Goal: Find specific page/section: Find specific page/section

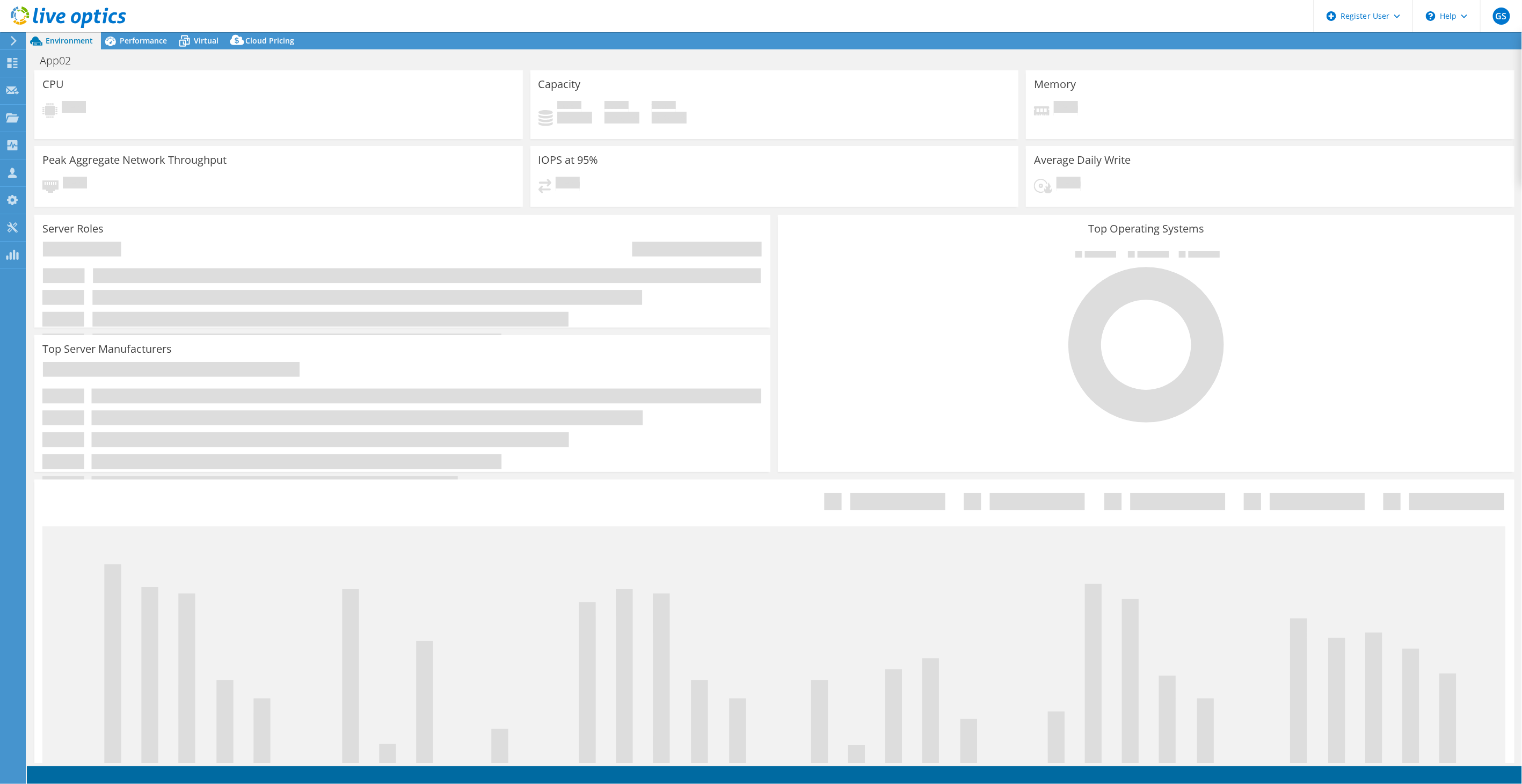
select select "USEast"
select select "USD"
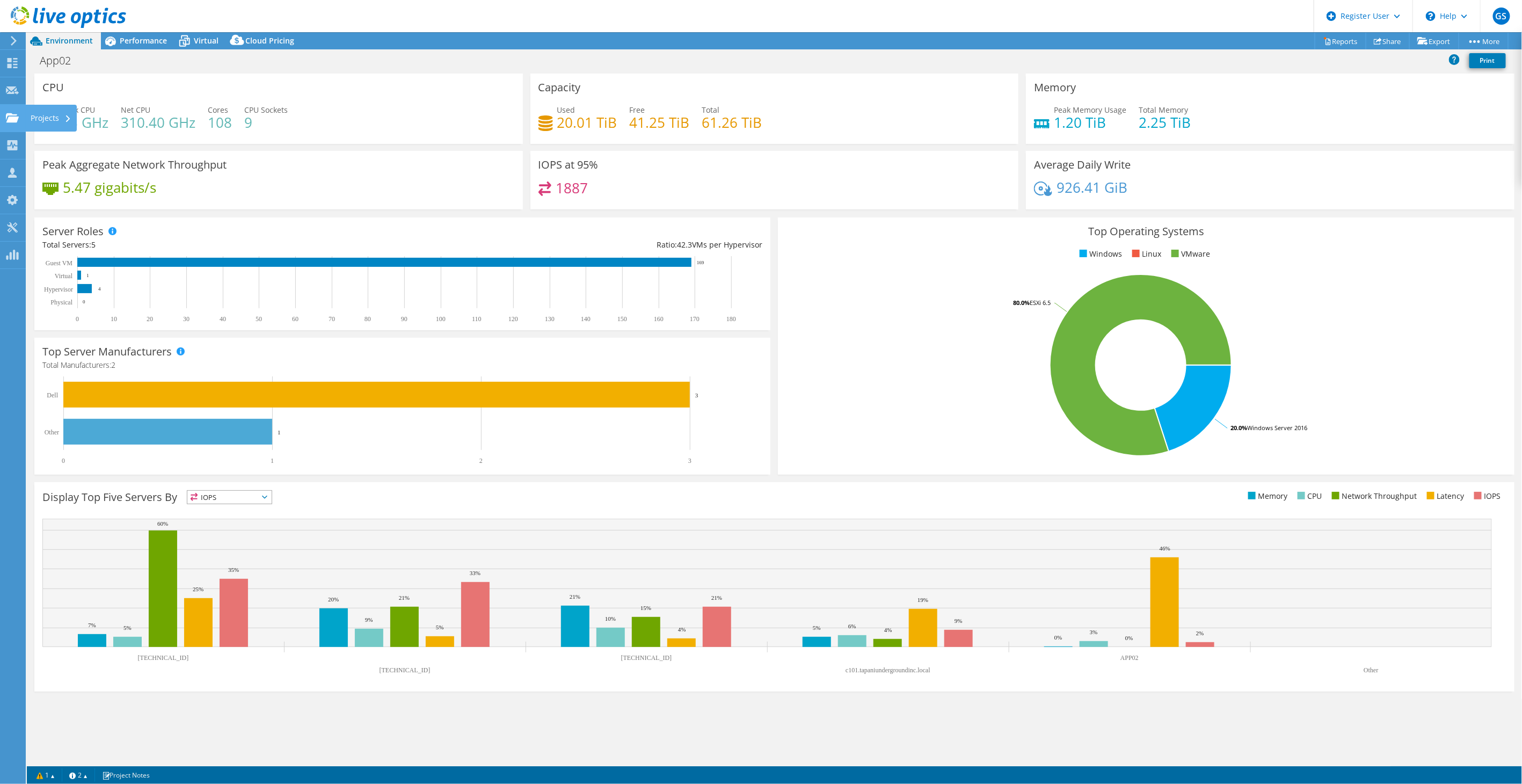
click at [11, 116] on icon at bounding box center [12, 117] width 13 height 10
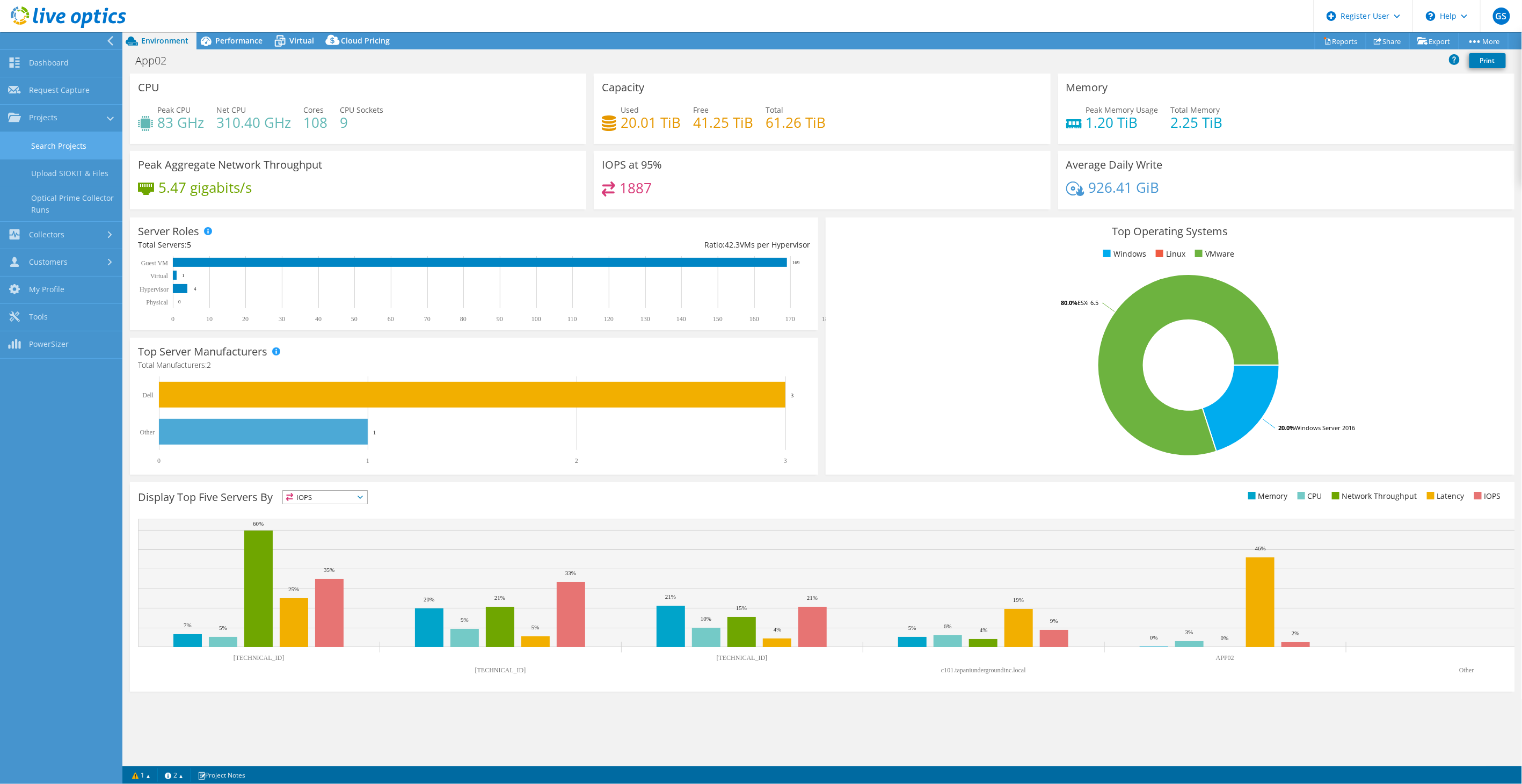
click at [61, 144] on link "Search Projects" at bounding box center [61, 146] width 122 height 27
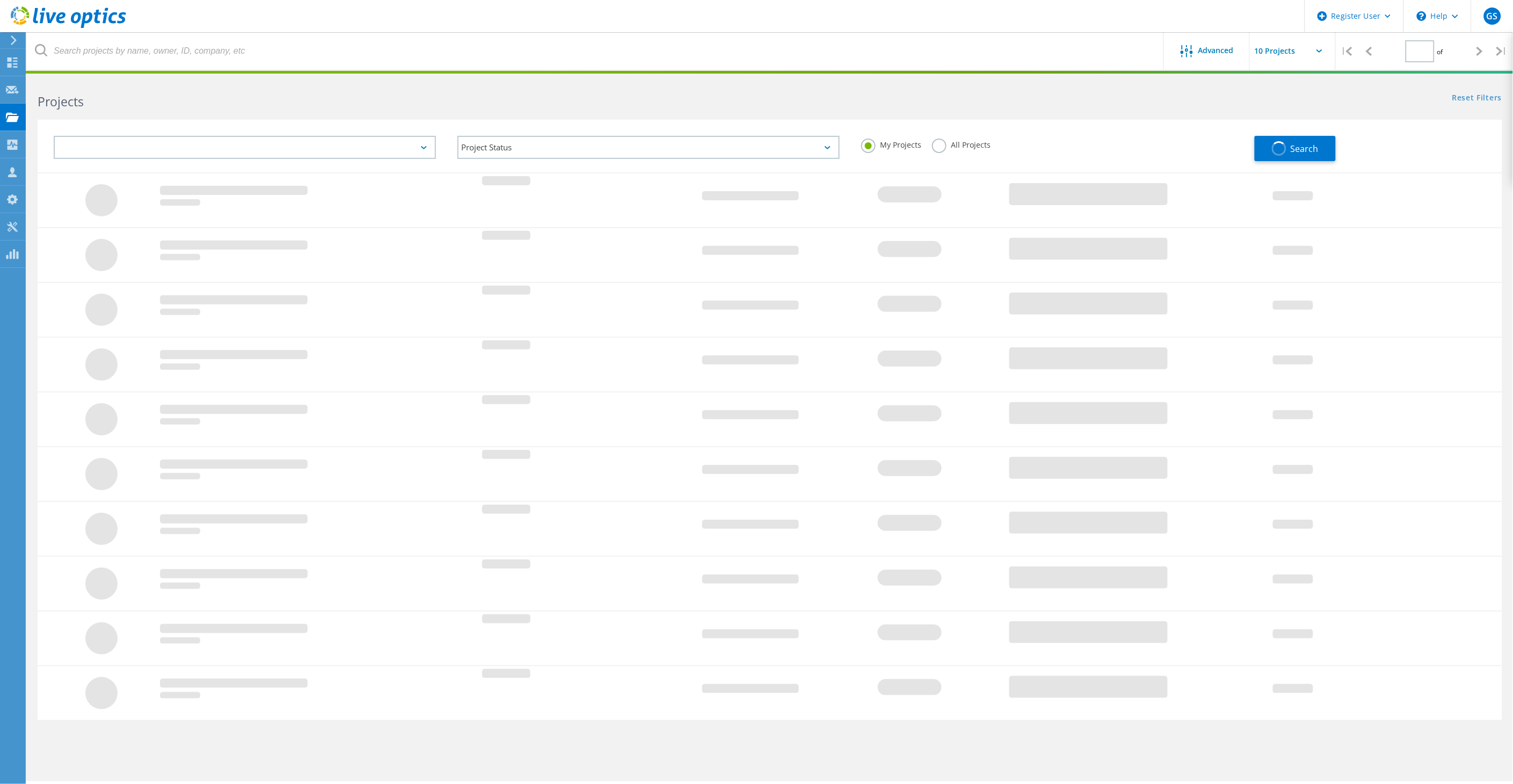
type input "1"
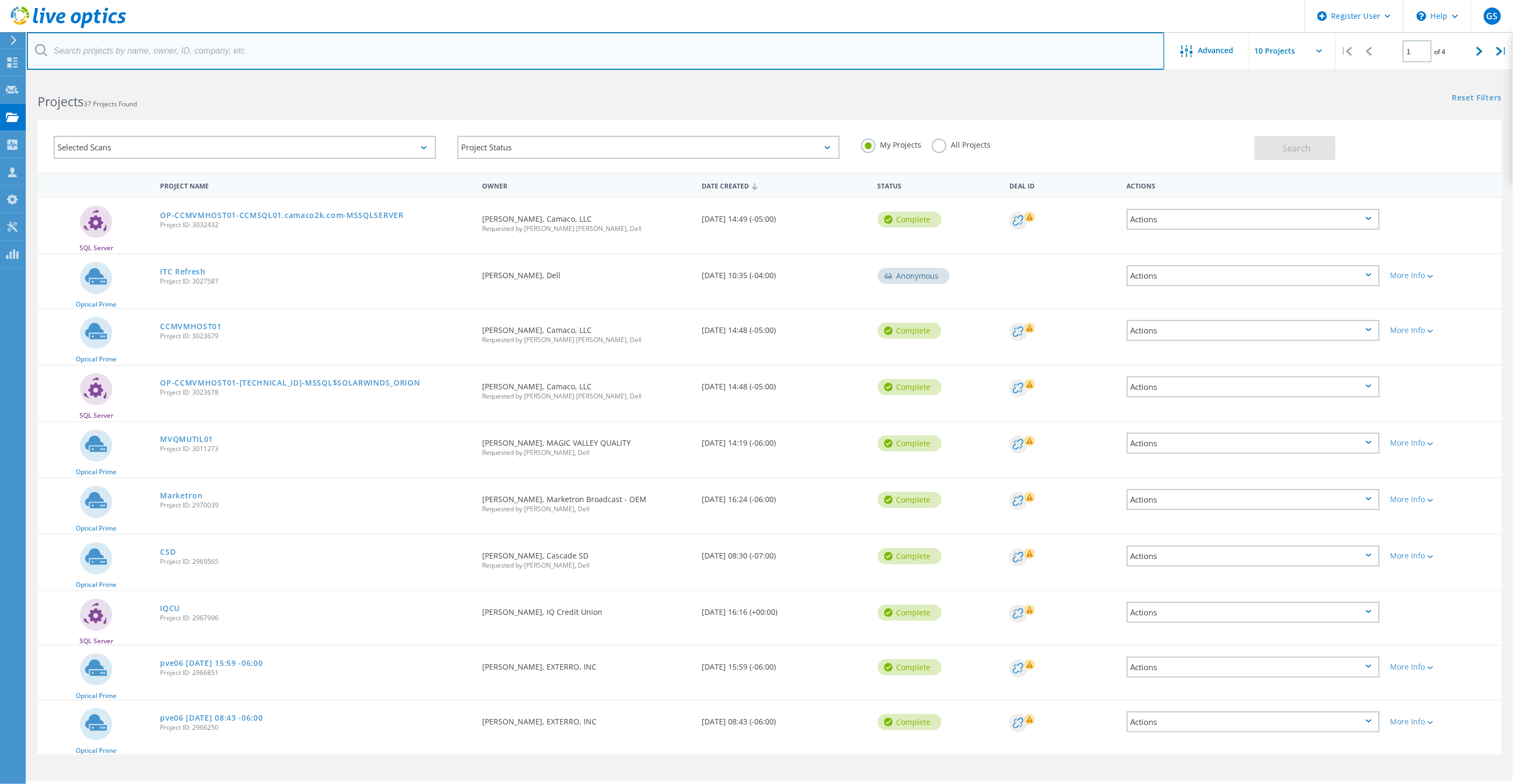
click at [161, 57] on input "text" at bounding box center [595, 51] width 1138 height 37
type input "magicmetals"
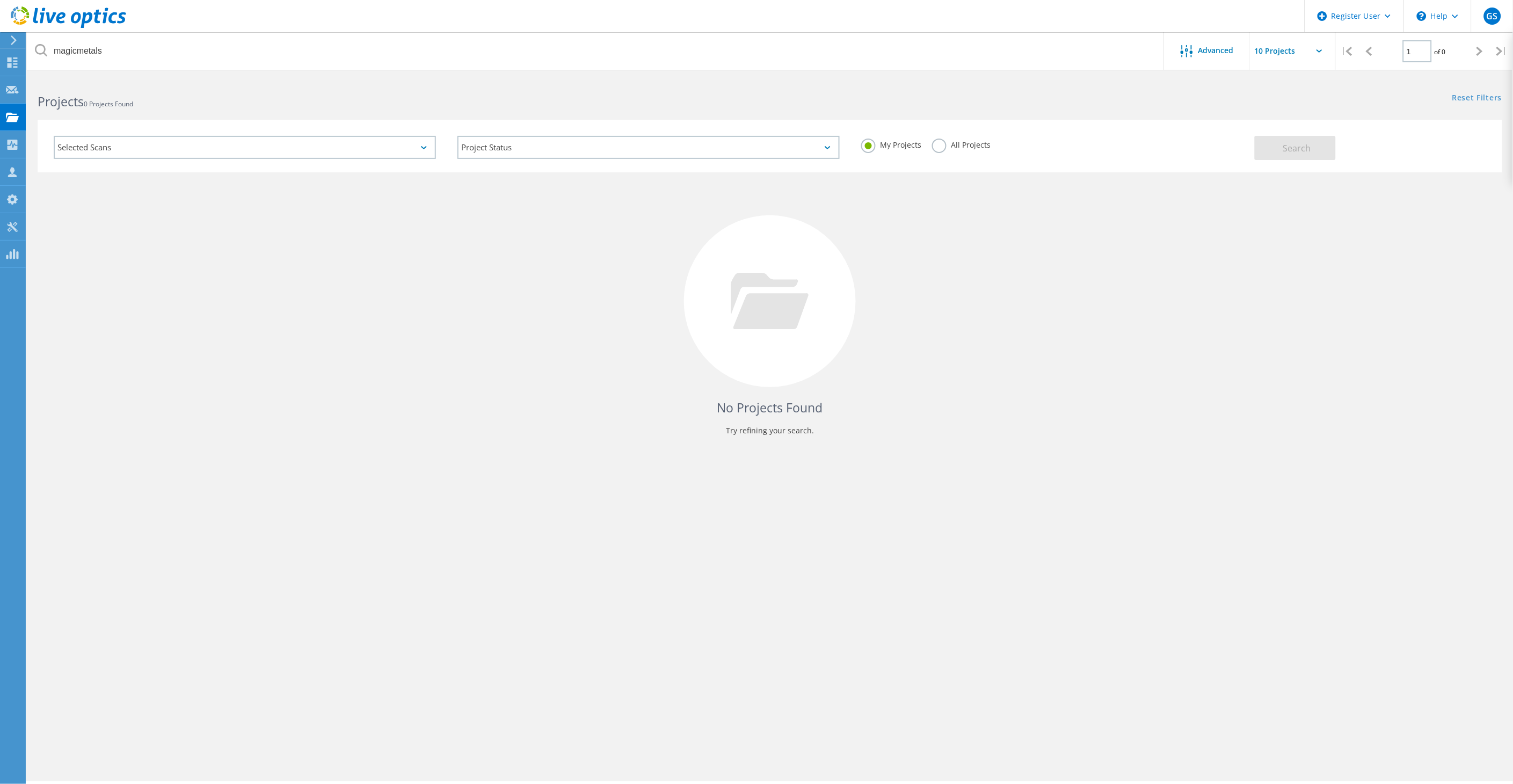
click at [940, 144] on label "All Projects" at bounding box center [961, 144] width 58 height 10
click at [0, 0] on input "All Projects" at bounding box center [0, 0] width 0 height 0
click at [1324, 149] on button "Search" at bounding box center [1296, 148] width 81 height 24
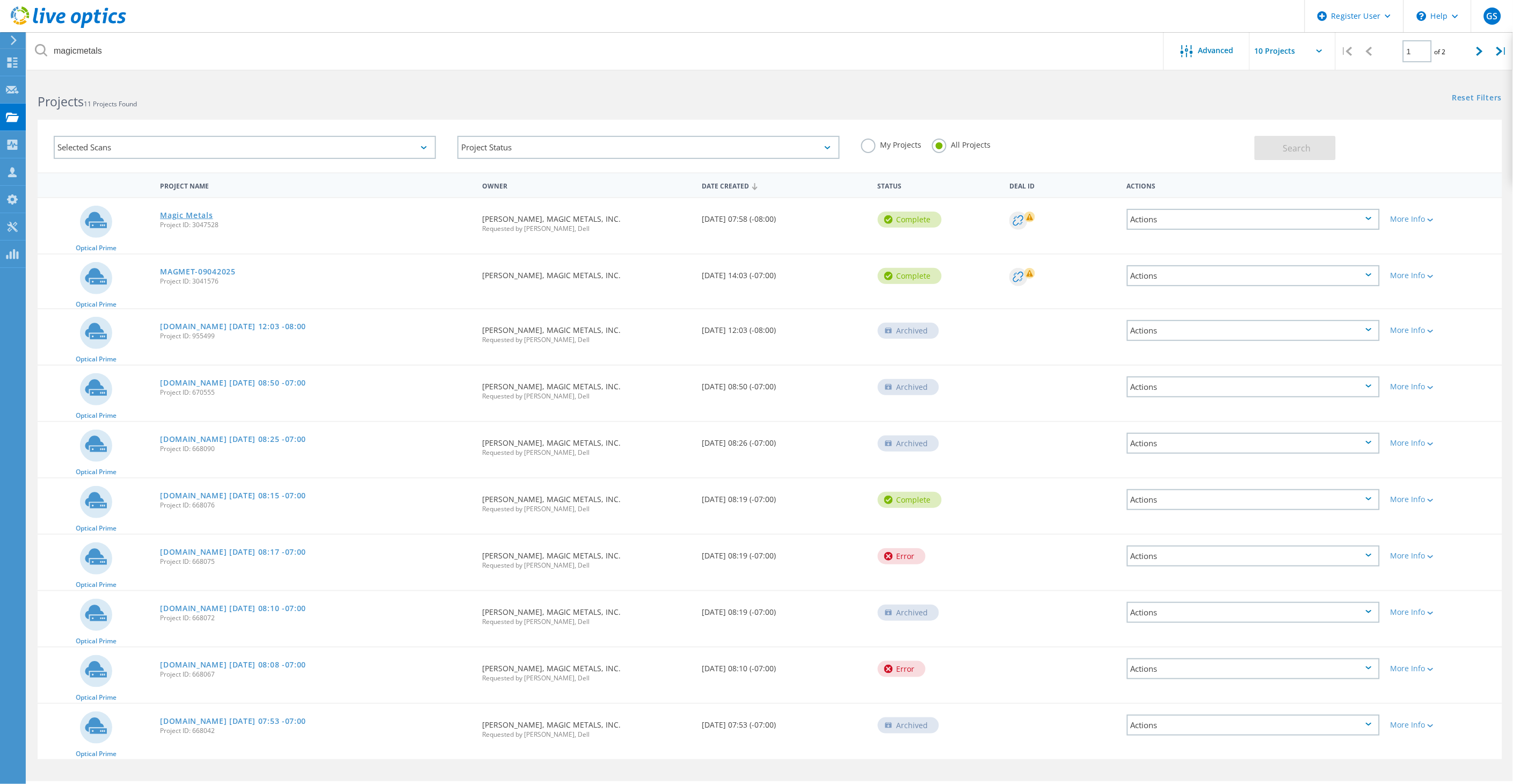
click at [183, 211] on link "Magic Metals" at bounding box center [186, 215] width 53 height 7
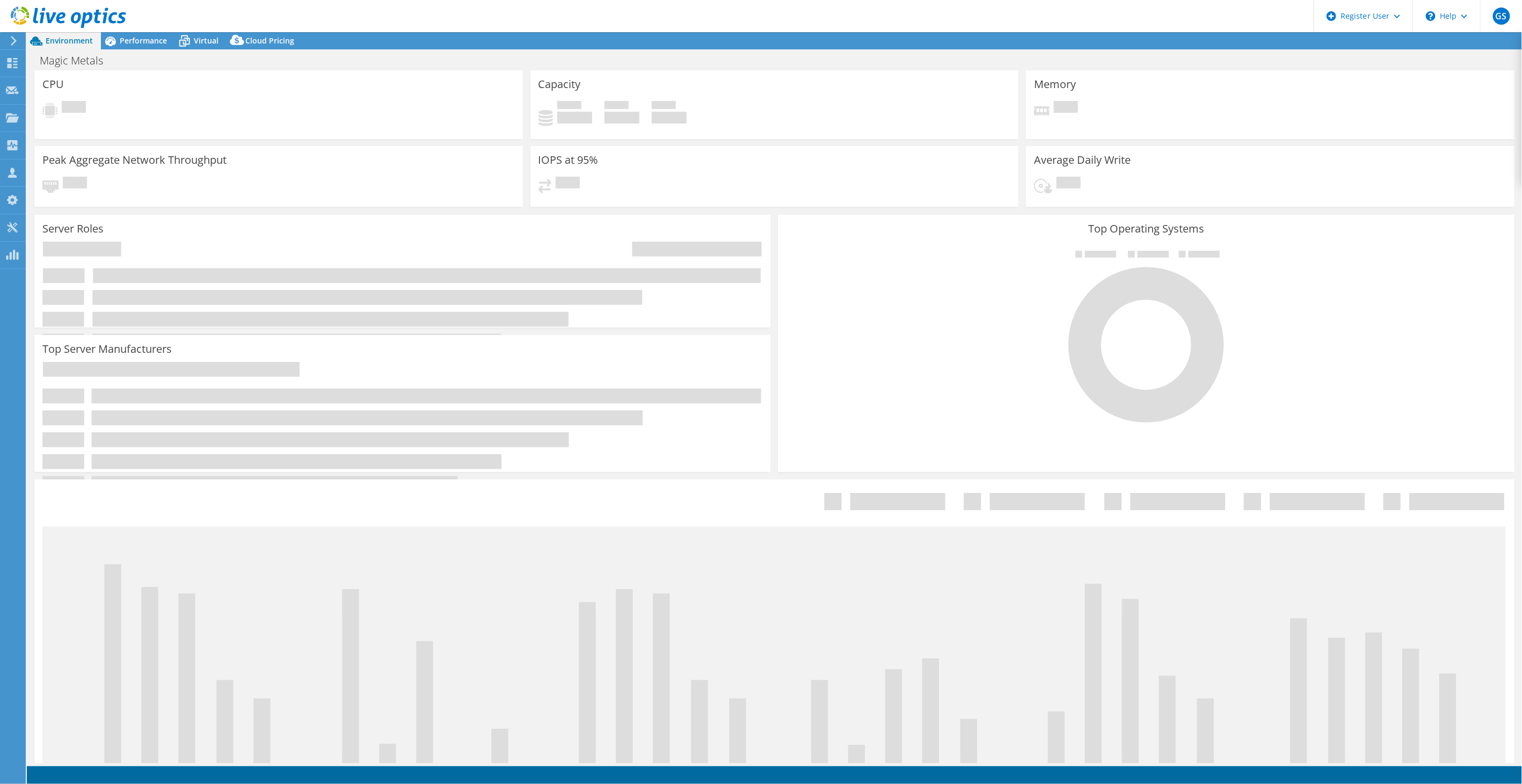
select select "USD"
